Goal: Information Seeking & Learning: Learn about a topic

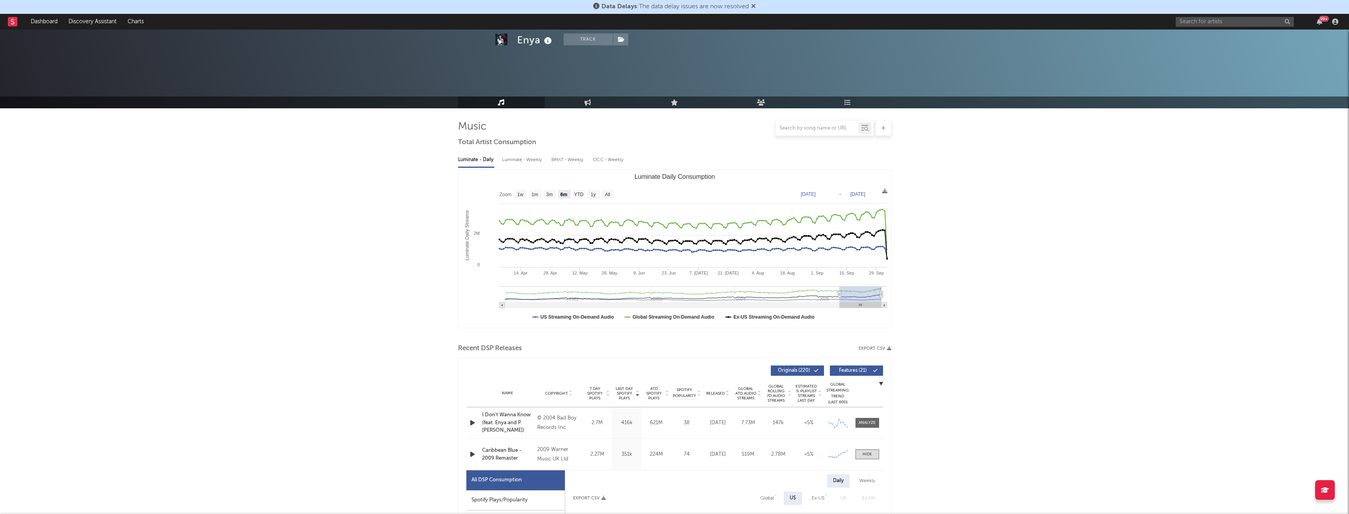
select select "6m"
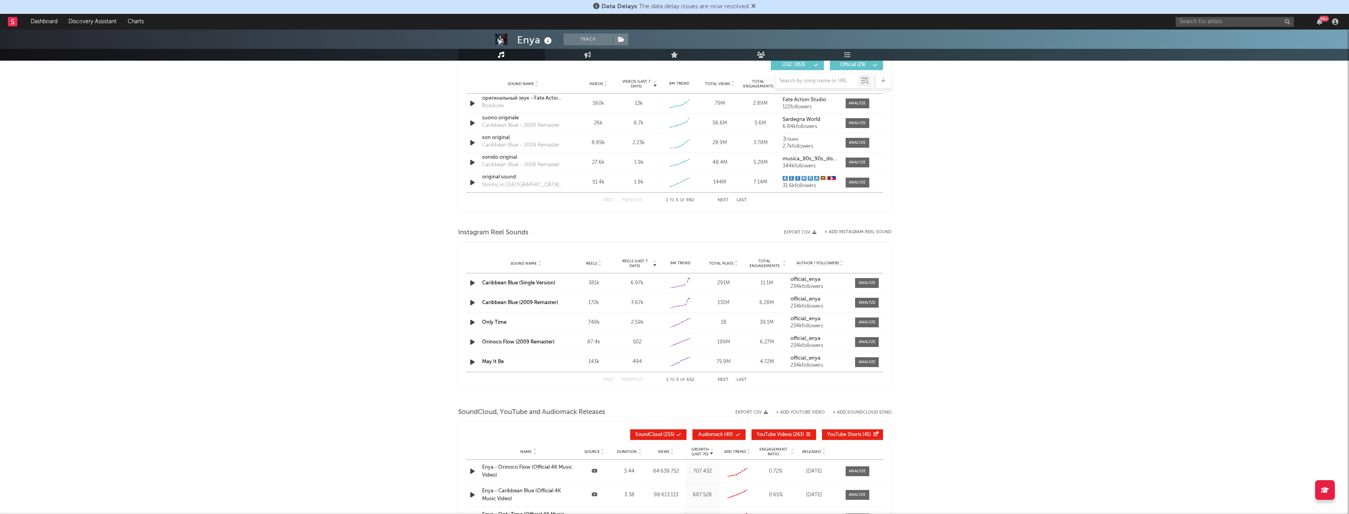
scroll to position [945, 0]
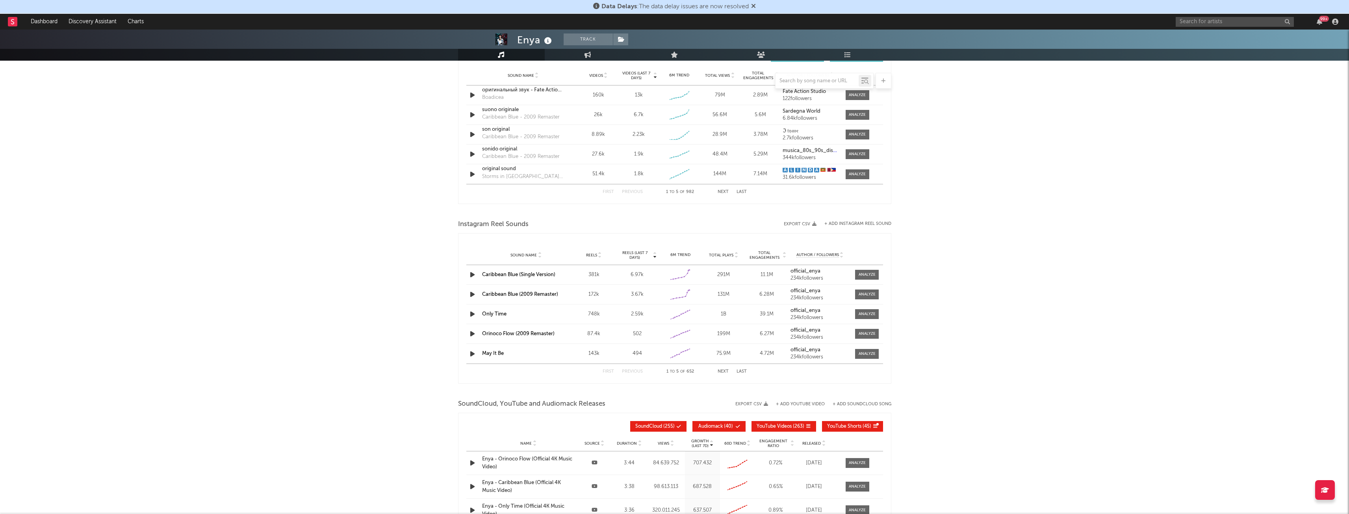
click at [853, 276] on div at bounding box center [867, 275] width 32 height 10
click at [861, 275] on div at bounding box center [867, 275] width 17 height 6
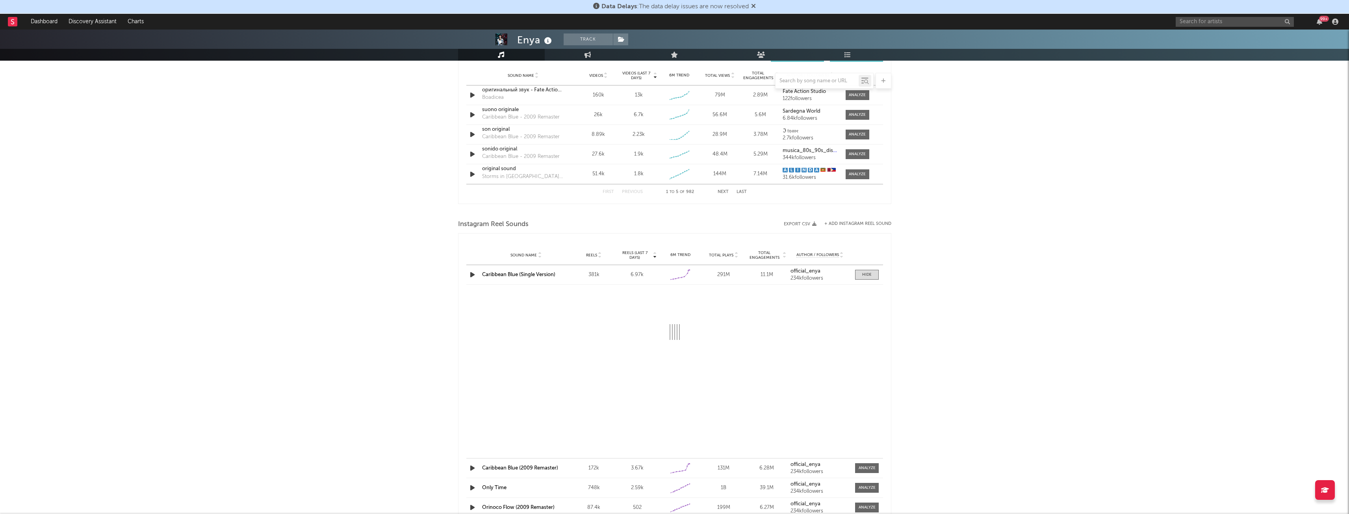
select select "6m"
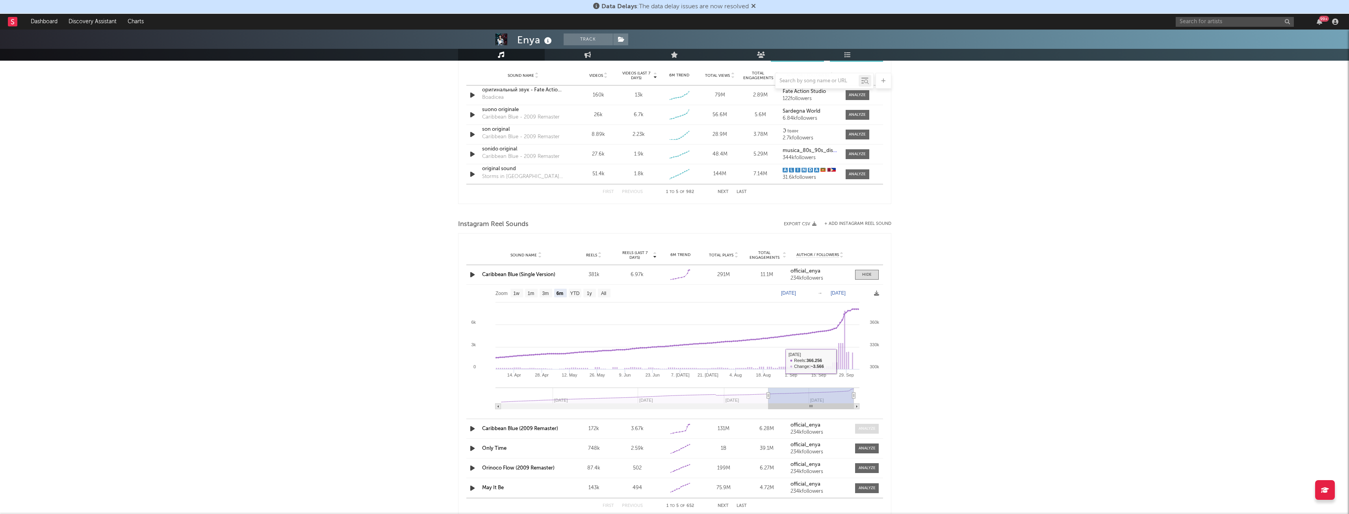
click at [865, 425] on span at bounding box center [867, 429] width 24 height 10
select select "6m"
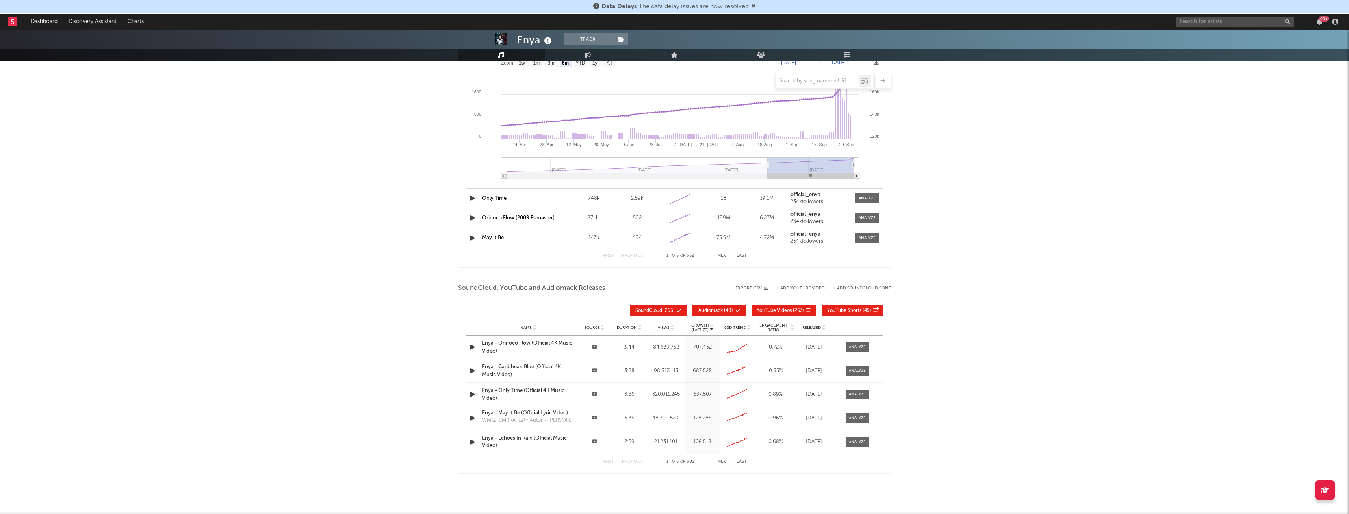
scroll to position [1339, 0]
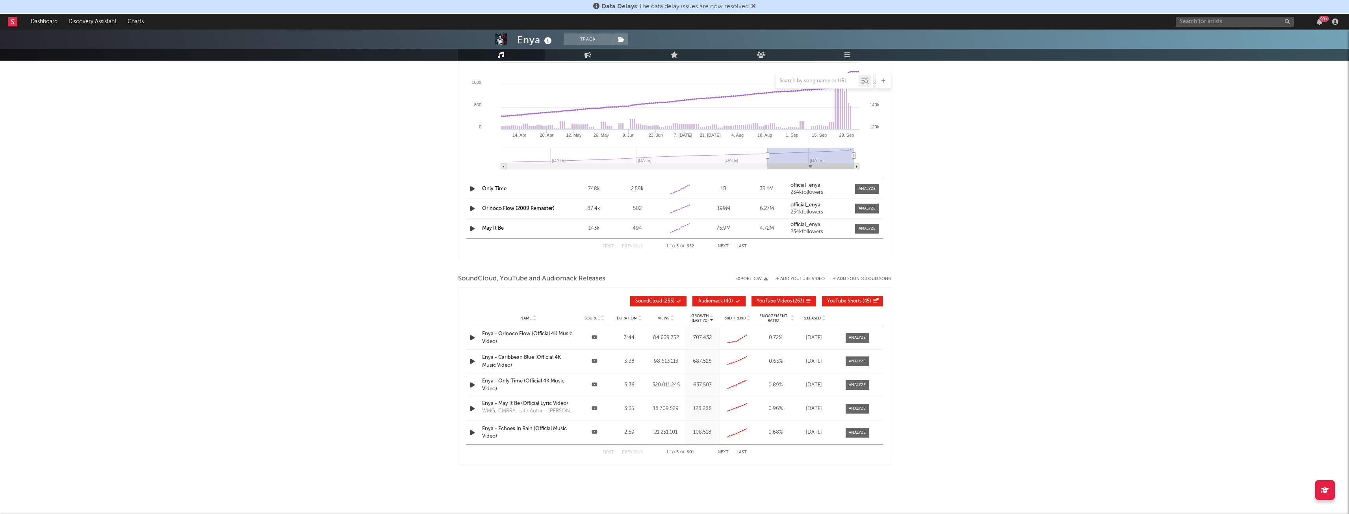
drag, startPoint x: 858, startPoint y: 359, endPoint x: 768, endPoint y: 358, distance: 90.6
click at [858, 359] on div at bounding box center [857, 361] width 17 height 6
select select "6m"
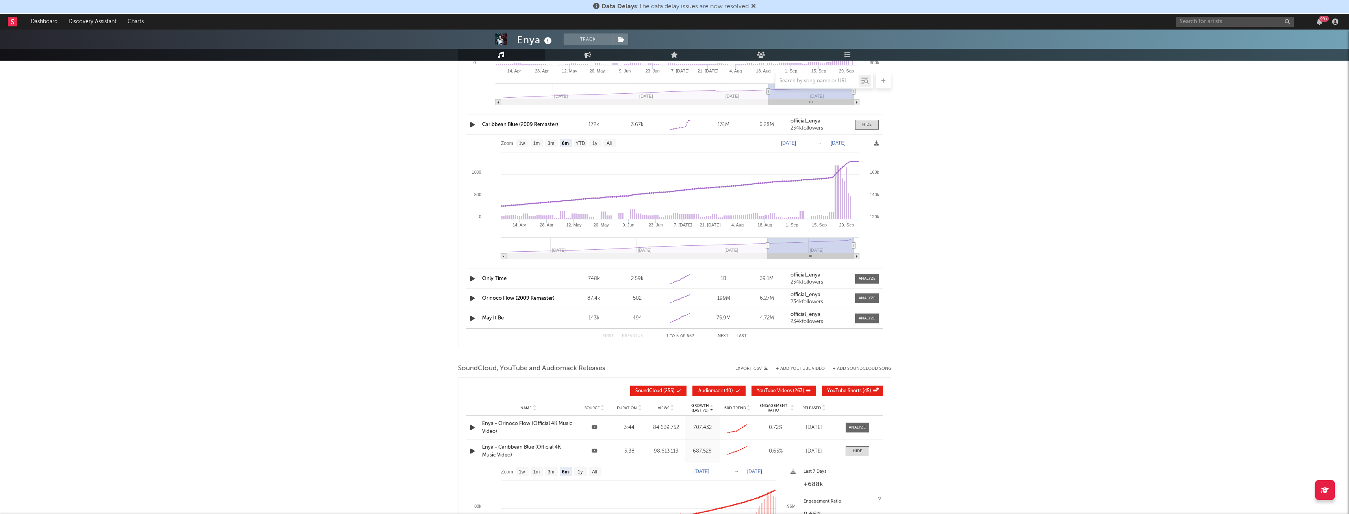
scroll to position [1104, 0]
